Goal: Obtain resource: Download file/media

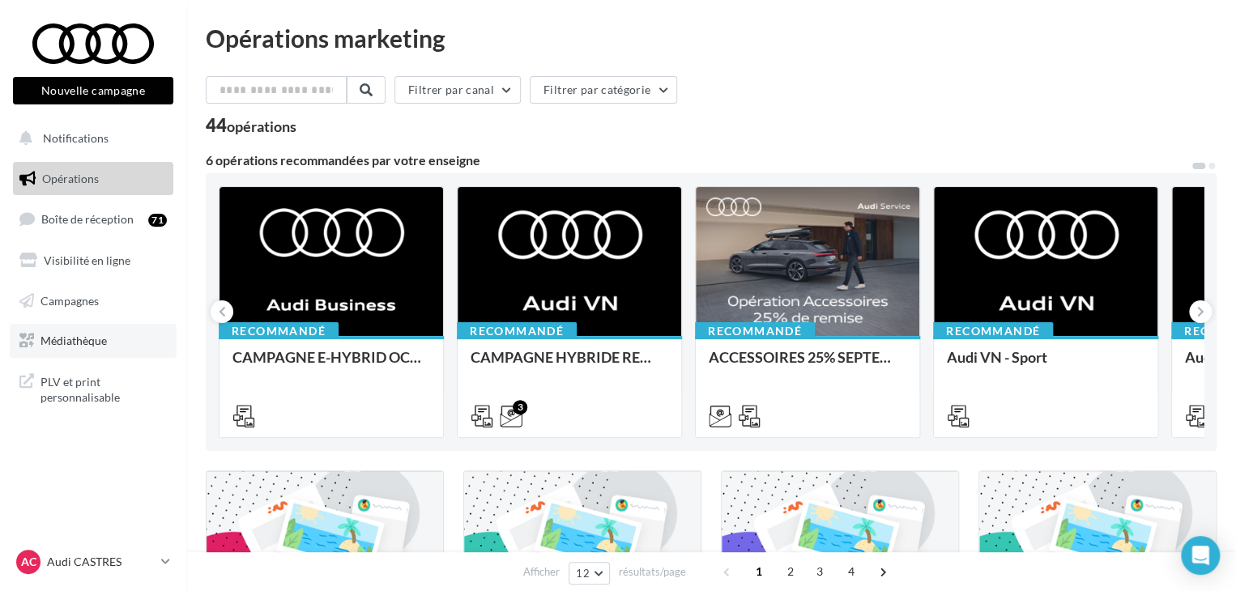
click at [97, 335] on span "Médiathèque" at bounding box center [74, 341] width 66 height 14
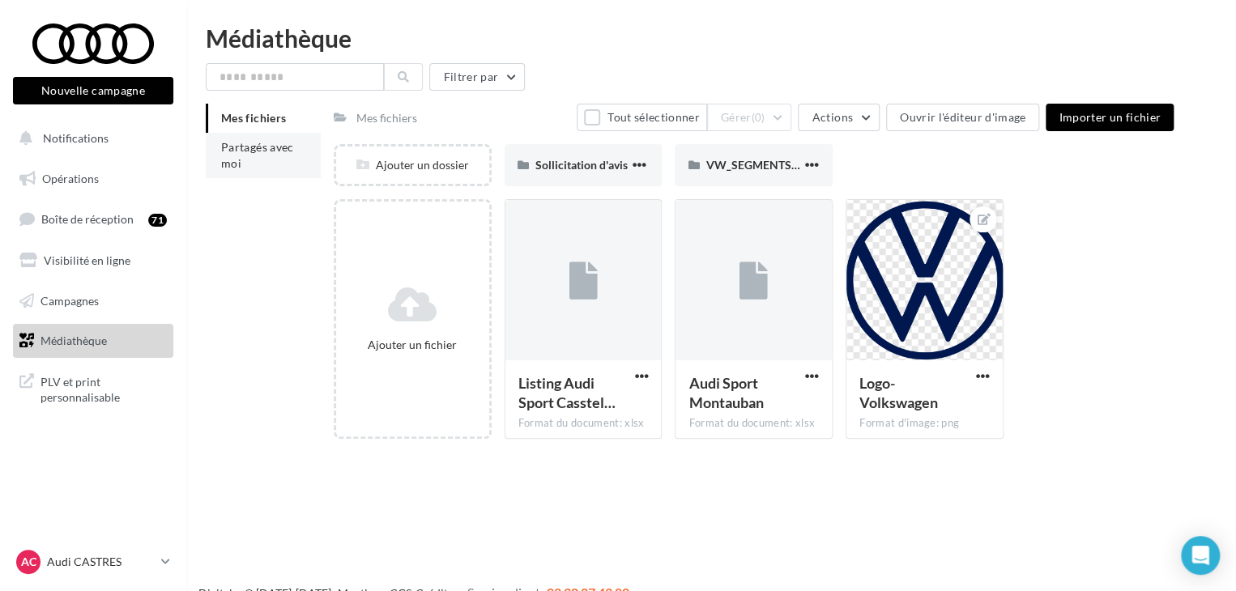
click at [254, 150] on span "Partagés avec moi" at bounding box center [257, 155] width 73 height 30
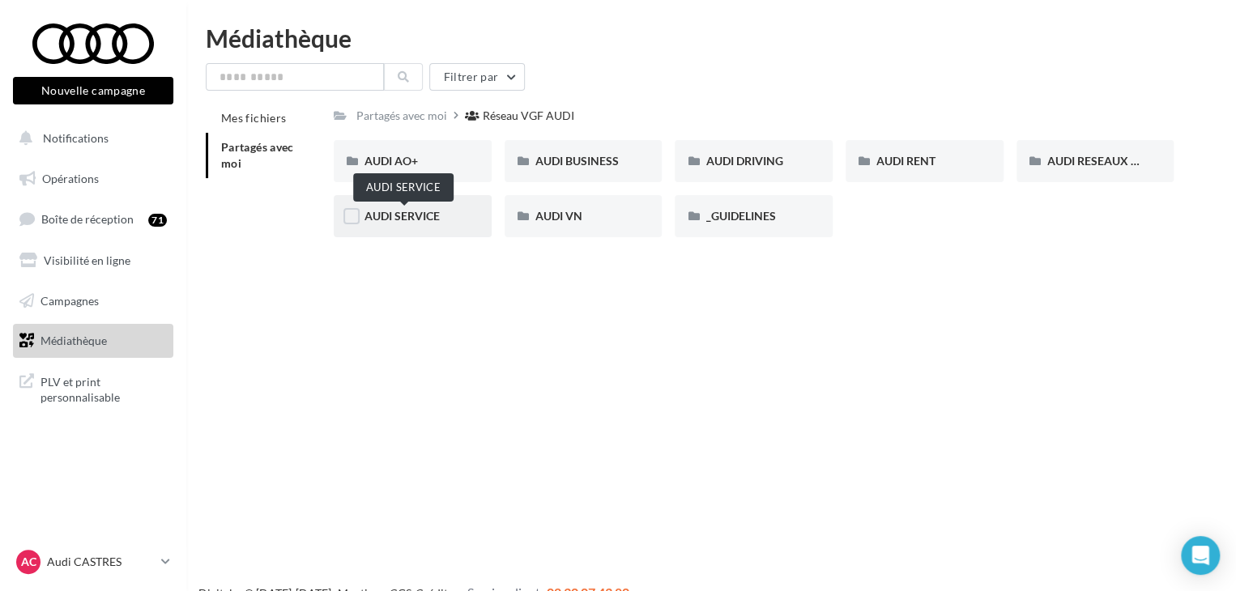
click at [373, 211] on span "AUDI SERVICE" at bounding box center [402, 216] width 75 height 14
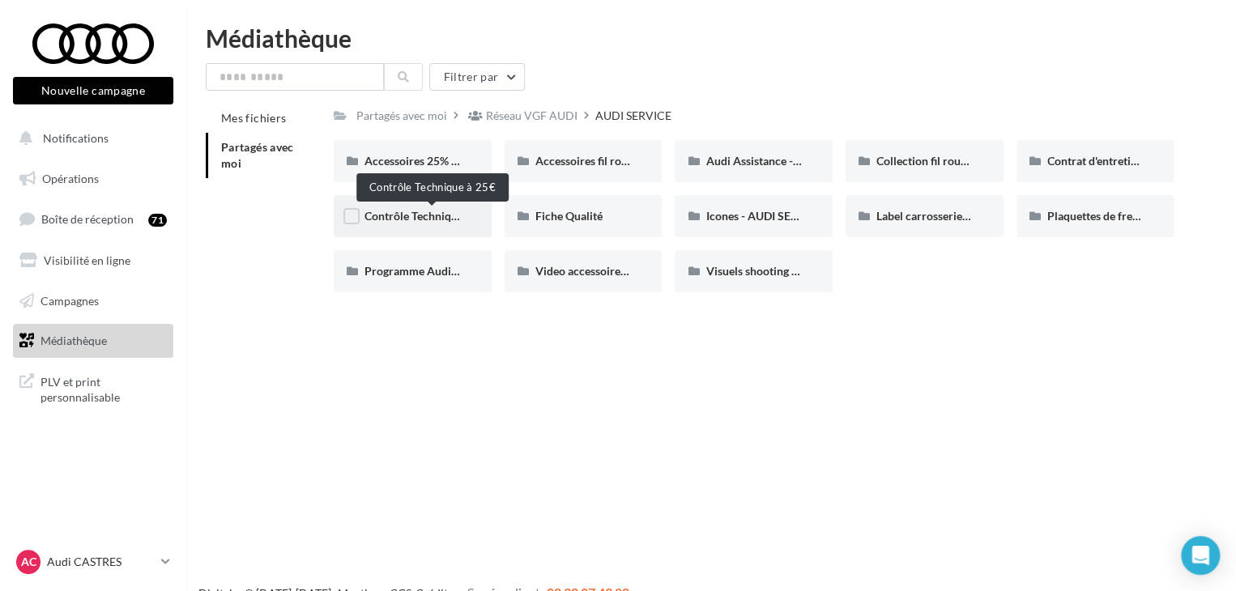
click at [373, 217] on span "Contrôle Technique à 25€" at bounding box center [429, 216] width 129 height 14
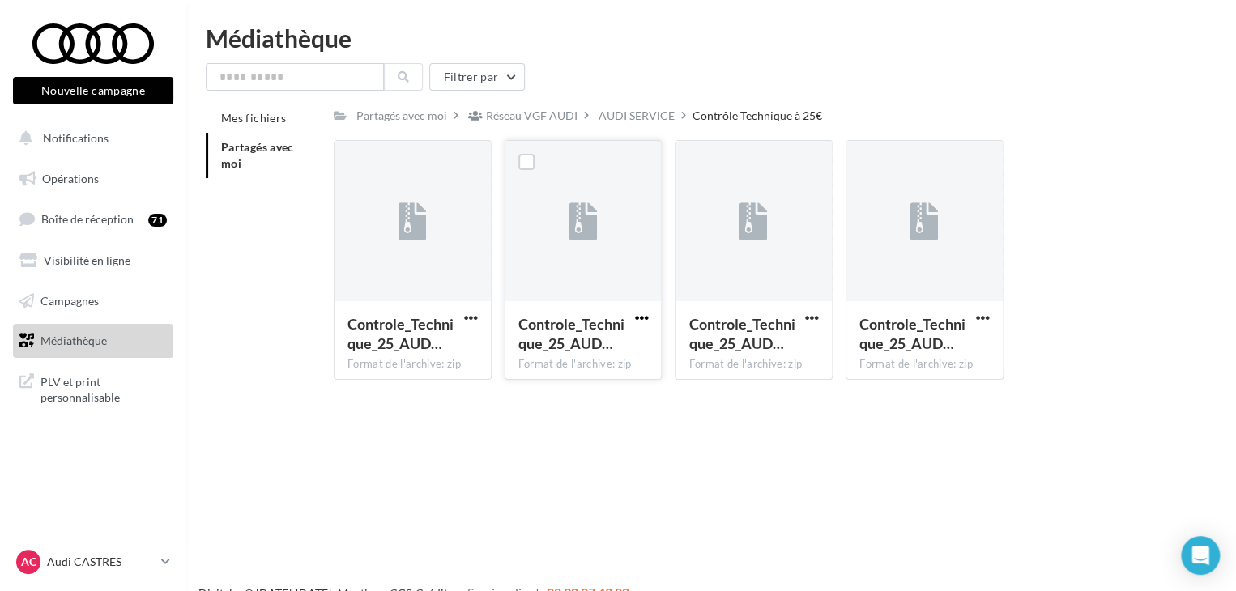
click at [635, 322] on span "button" at bounding box center [641, 318] width 14 height 14
click at [527, 164] on label at bounding box center [526, 162] width 16 height 16
click at [554, 357] on button "Télécharger" at bounding box center [570, 350] width 162 height 42
click at [602, 113] on div "AUDI SERVICE" at bounding box center [637, 116] width 76 height 16
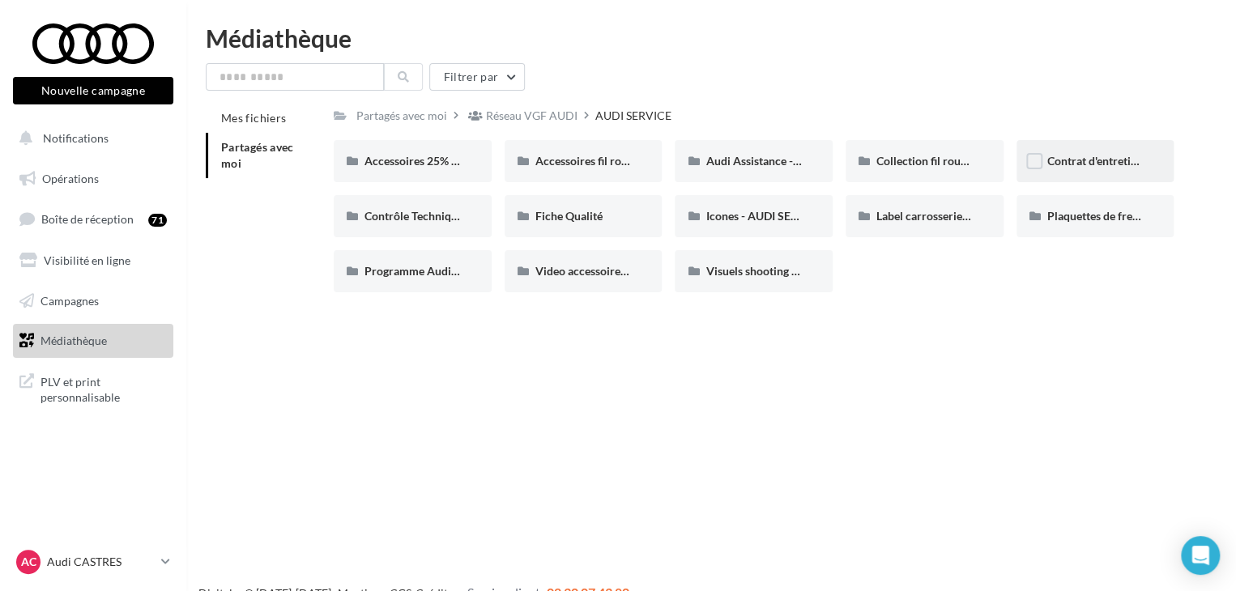
click at [1105, 172] on div "Contrat d'entretien - AUDI SERVICE" at bounding box center [1096, 161] width 158 height 42
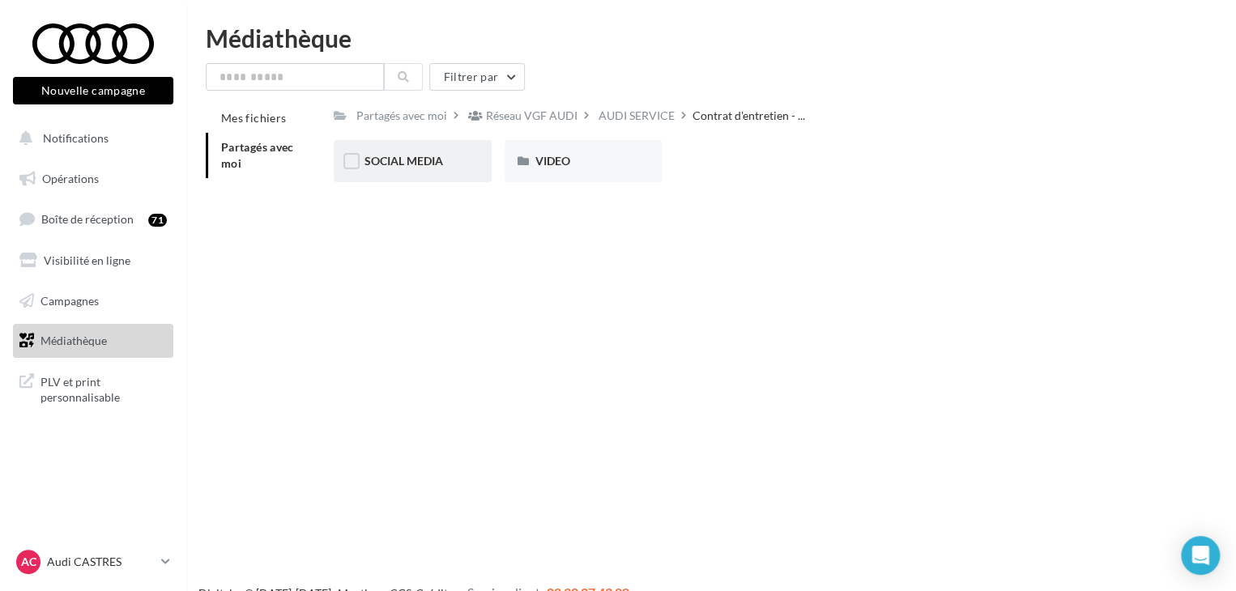
click at [395, 160] on span "SOCIAL MEDIA" at bounding box center [404, 161] width 79 height 14
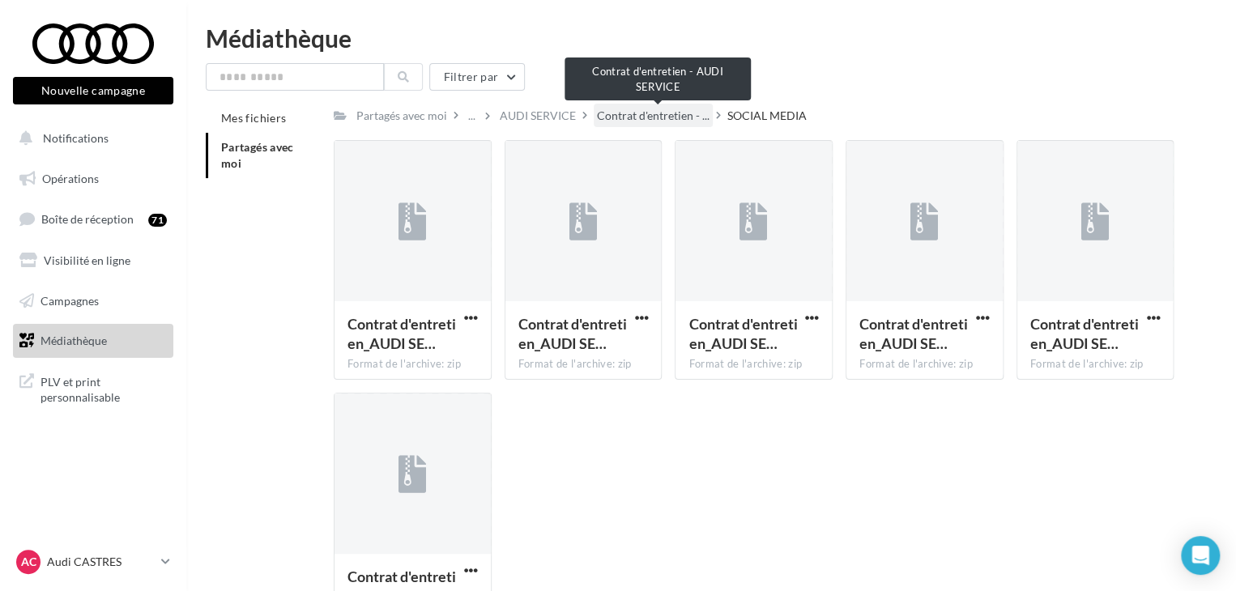
click at [658, 109] on span "Contrat d'entretien - ..." at bounding box center [653, 116] width 113 height 16
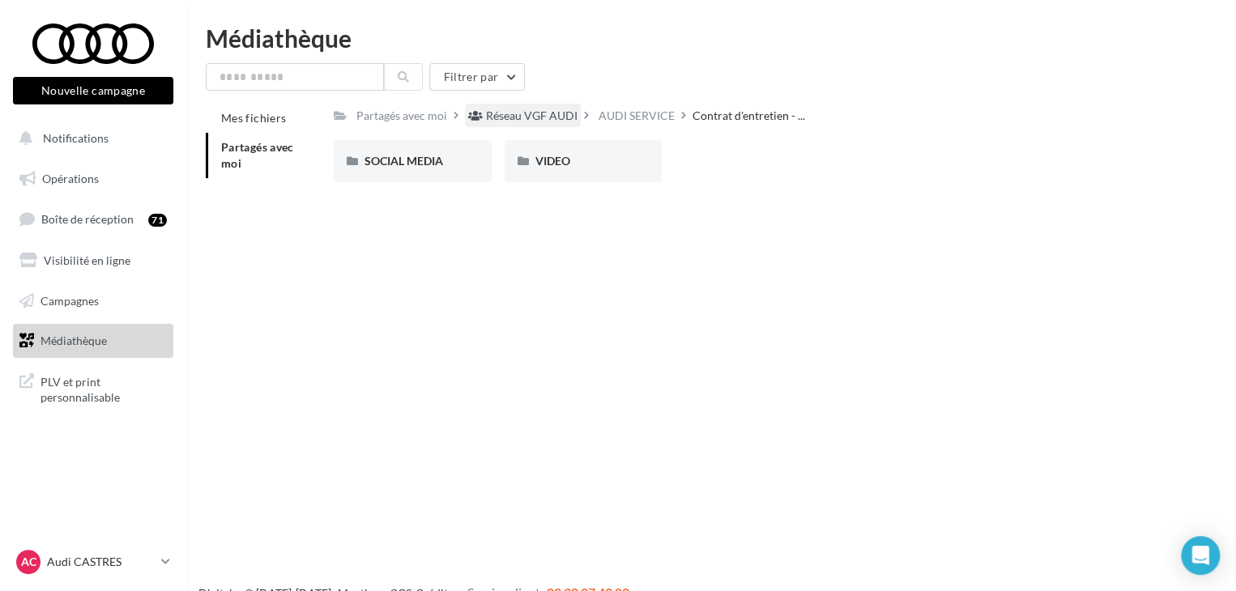
click at [564, 120] on div "Réseau VGF AUDI" at bounding box center [532, 116] width 92 height 16
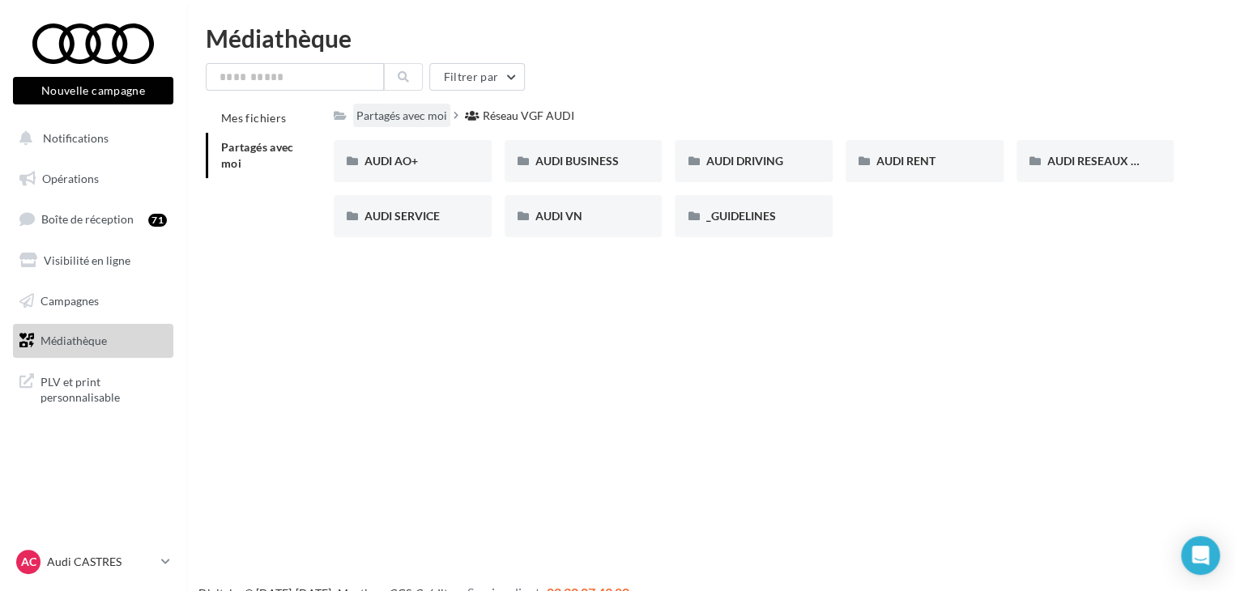
click at [424, 117] on div "Partagés avec moi" at bounding box center [401, 116] width 91 height 16
click at [295, 75] on input "text" at bounding box center [295, 77] width 178 height 28
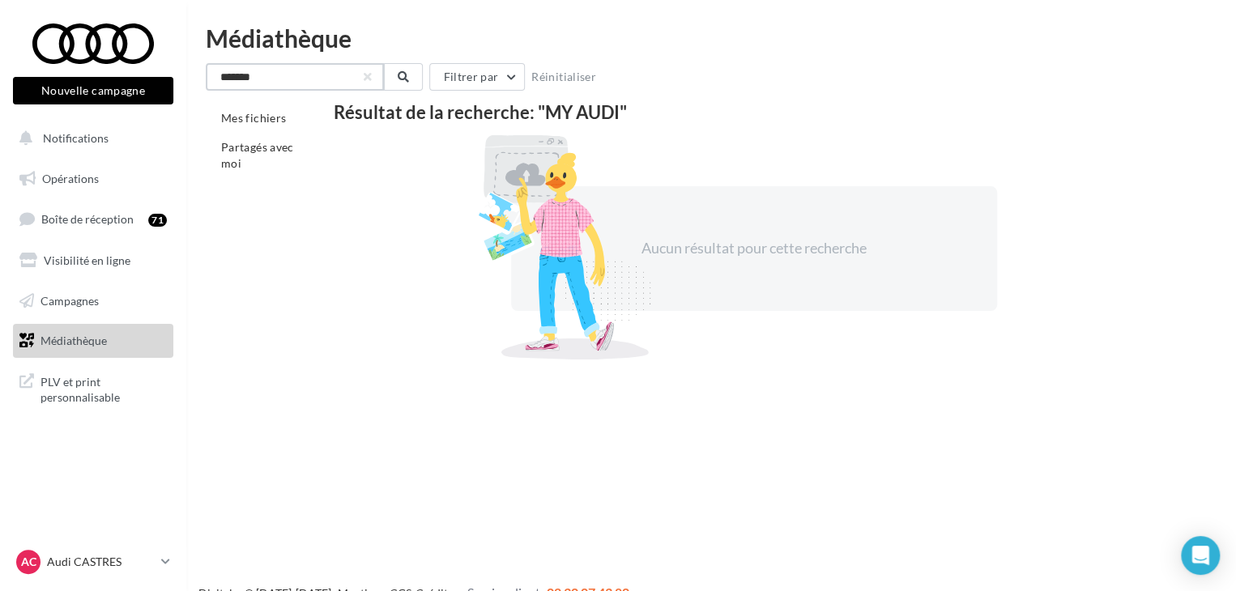
click at [288, 84] on input "*******" at bounding box center [295, 77] width 178 height 28
type input "*******"
click at [368, 75] on button "button" at bounding box center [368, 77] width 6 height 6
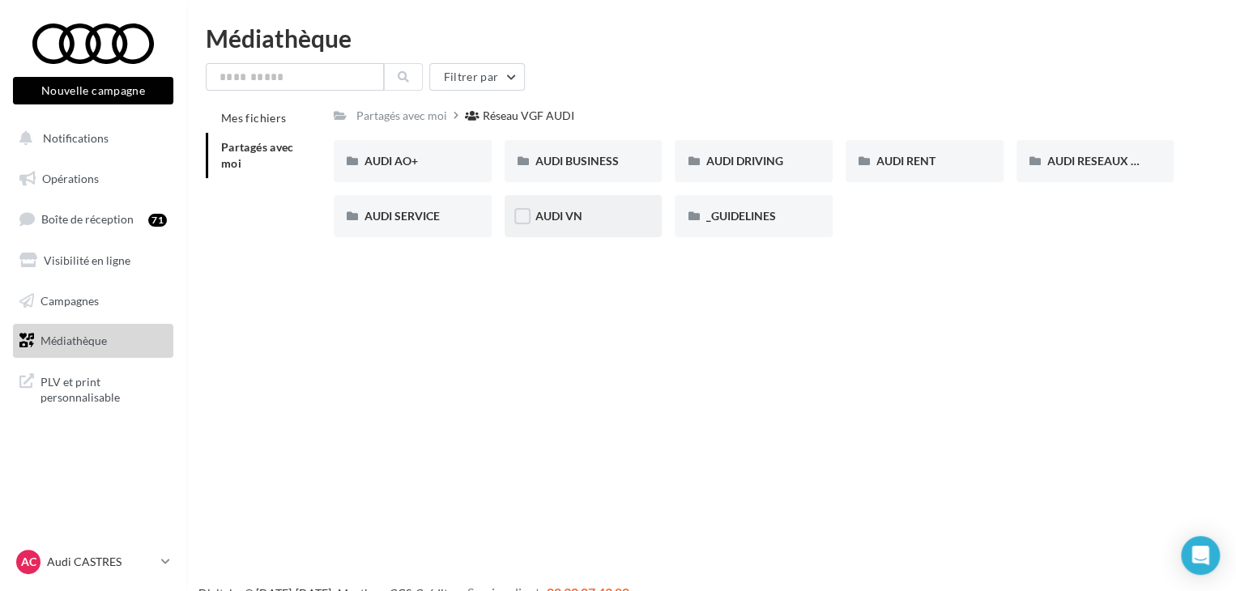
click at [538, 215] on span "AUDI VN" at bounding box center [558, 216] width 47 height 14
click at [557, 394] on div "Nouvelle campagne Nouvelle campagne Notifications Opérations Boîte de réception…" at bounding box center [618, 321] width 1236 height 591
click at [408, 121] on div "Partagés avec moi" at bounding box center [401, 116] width 91 height 16
click at [428, 207] on div "AUDI SERVICE" at bounding box center [413, 216] width 158 height 42
